Goal: Task Accomplishment & Management: Use online tool/utility

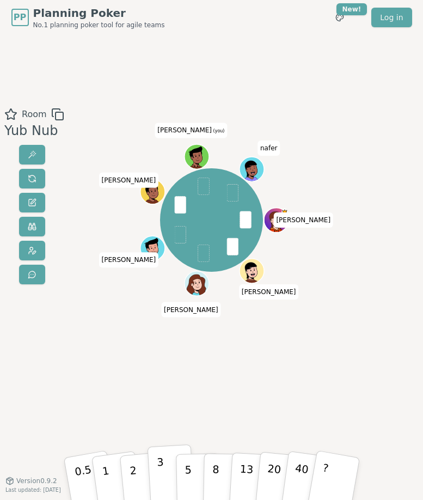
click at [161, 474] on p "3" at bounding box center [160, 478] width 9 height 48
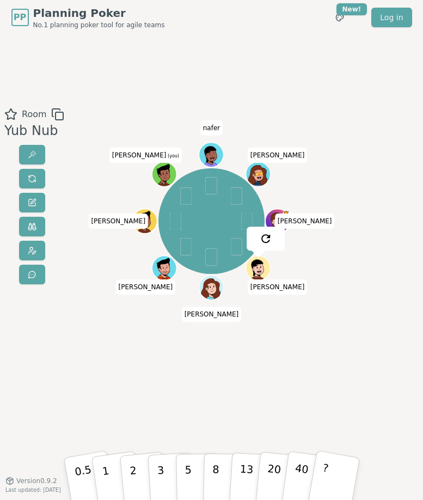
click at [259, 411] on div "Room Yub Nub [PERSON_NAME] [PERSON_NAME] [PERSON_NAME] [PERSON_NAME] (you) nafe…" at bounding box center [211, 257] width 423 height 445
click at [188, 470] on p "5" at bounding box center [189, 478] width 8 height 48
click at [105, 82] on div "Room Yub Nub [PERSON_NAME] [PERSON_NAME] [PERSON_NAME] [PERSON_NAME] (you) nafe…" at bounding box center [211, 257] width 423 height 445
click at [137, 470] on button "2" at bounding box center [144, 477] width 50 height 69
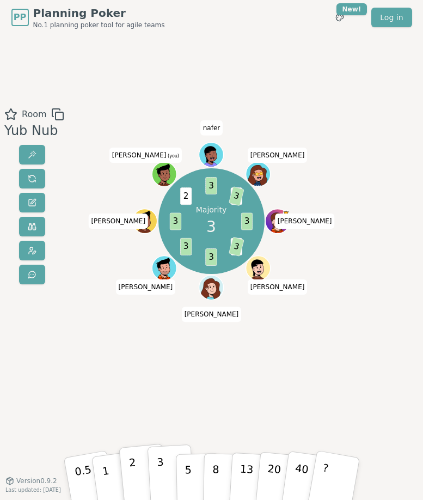
click at [168, 470] on button "3" at bounding box center [170, 477] width 47 height 67
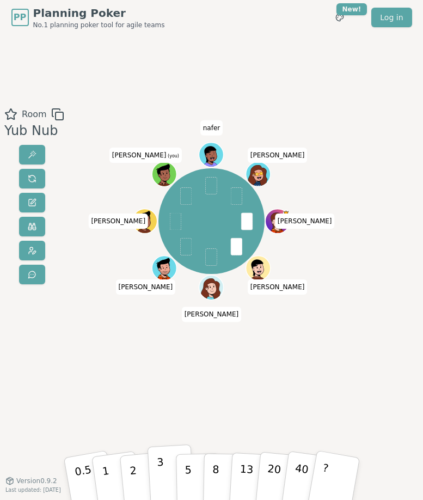
click at [156, 478] on button "3" at bounding box center [170, 477] width 47 height 67
click at [216, 399] on div "[PERSON_NAME] [PERSON_NAME] [PERSON_NAME] [PERSON_NAME] (you) nafer [PERSON_NAM…" at bounding box center [211, 257] width 223 height 299
click at [110, 472] on button "1" at bounding box center [116, 478] width 52 height 71
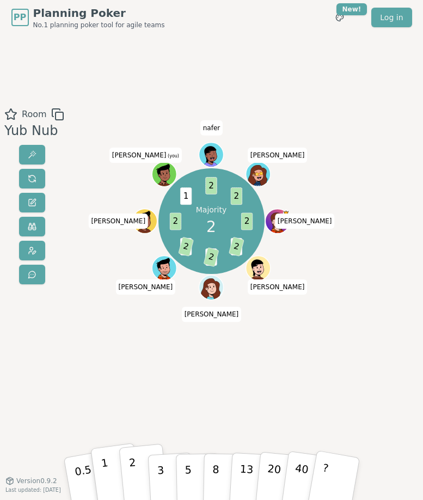
click at [136, 465] on button "2" at bounding box center [144, 477] width 50 height 69
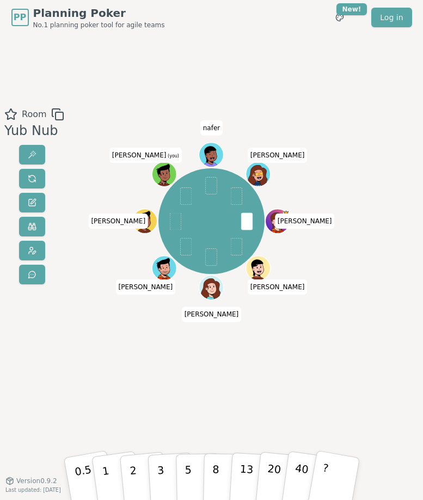
click at [207, 382] on div "[PERSON_NAME] [PERSON_NAME] [PERSON_NAME] [PERSON_NAME] (you) nafer [PERSON_NAM…" at bounding box center [211, 257] width 223 height 299
click at [108, 467] on button "1" at bounding box center [116, 478] width 52 height 71
click at [188, 483] on p "5" at bounding box center [189, 478] width 8 height 48
